Goal: Task Accomplishment & Management: Complete application form

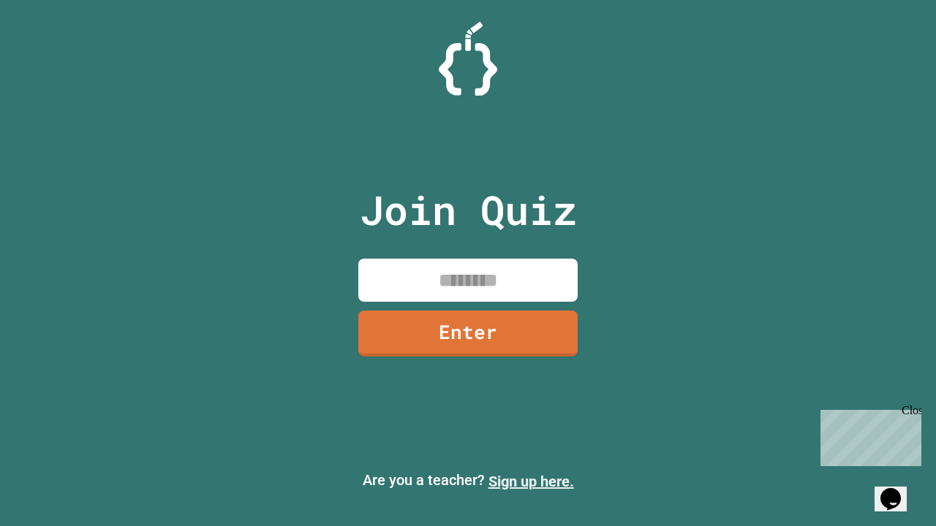
click at [531, 482] on link "Sign up here." at bounding box center [531, 482] width 86 height 18
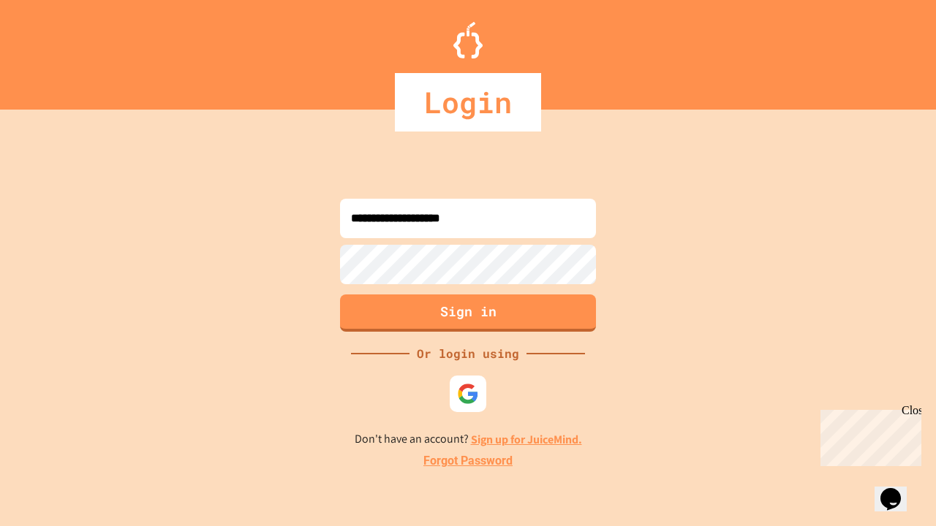
type input "**********"
